Goal: Information Seeking & Learning: Understand process/instructions

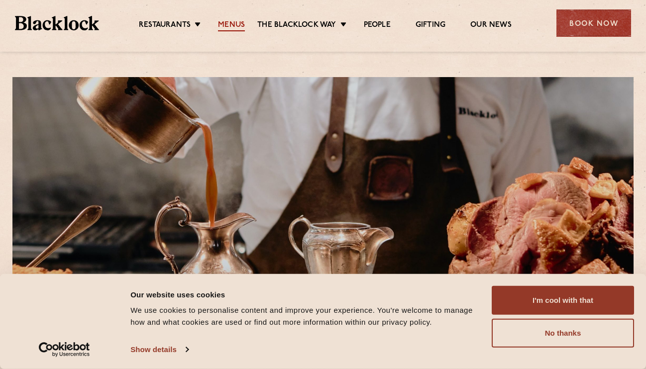
click at [232, 26] on link "Menus" at bounding box center [231, 25] width 27 height 11
click at [569, 336] on button "No thanks" at bounding box center [563, 333] width 142 height 29
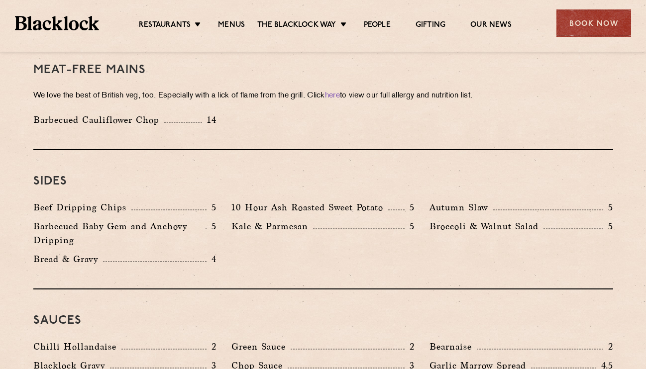
scroll to position [1443, 0]
